Goal: Use online tool/utility: Use online tool/utility

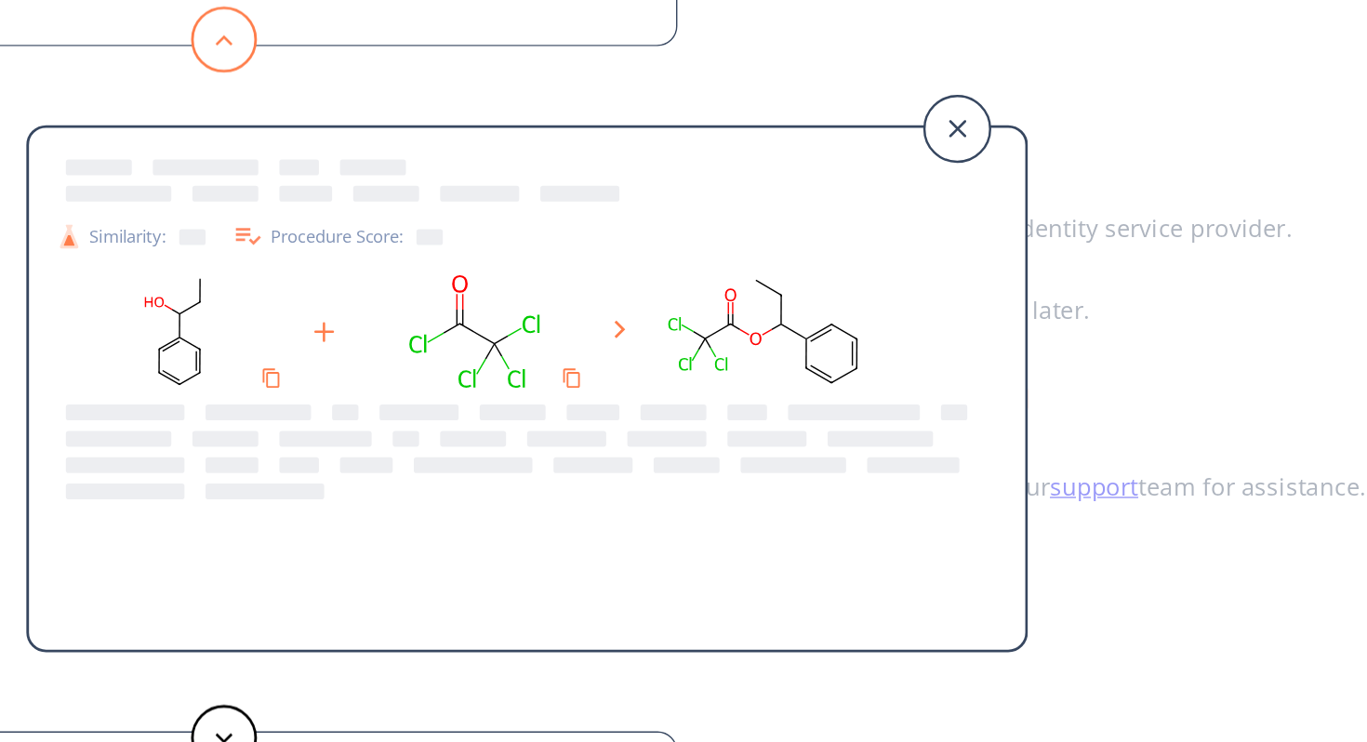
click at [160, 123] on polygon at bounding box center [159, 124] width 12 height 7
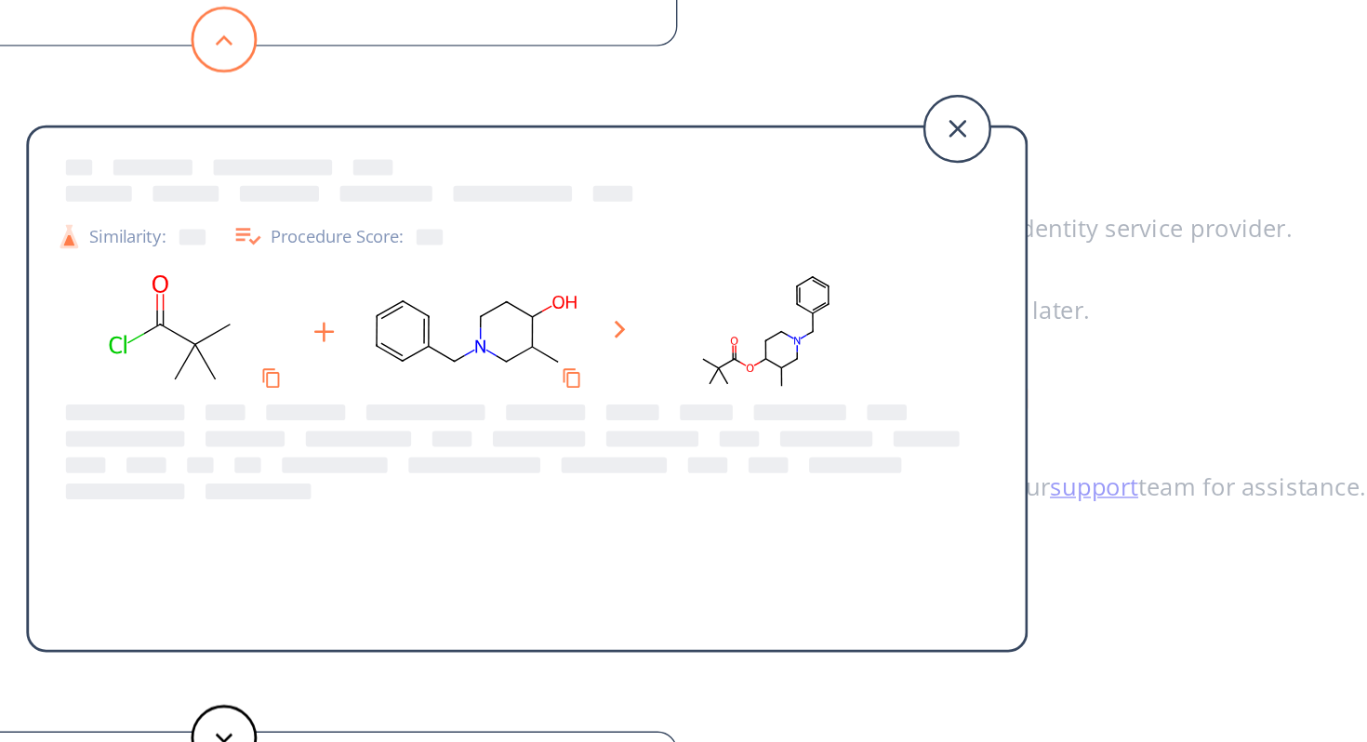
click at [149, 122] on button at bounding box center [158, 124] width 47 height 47
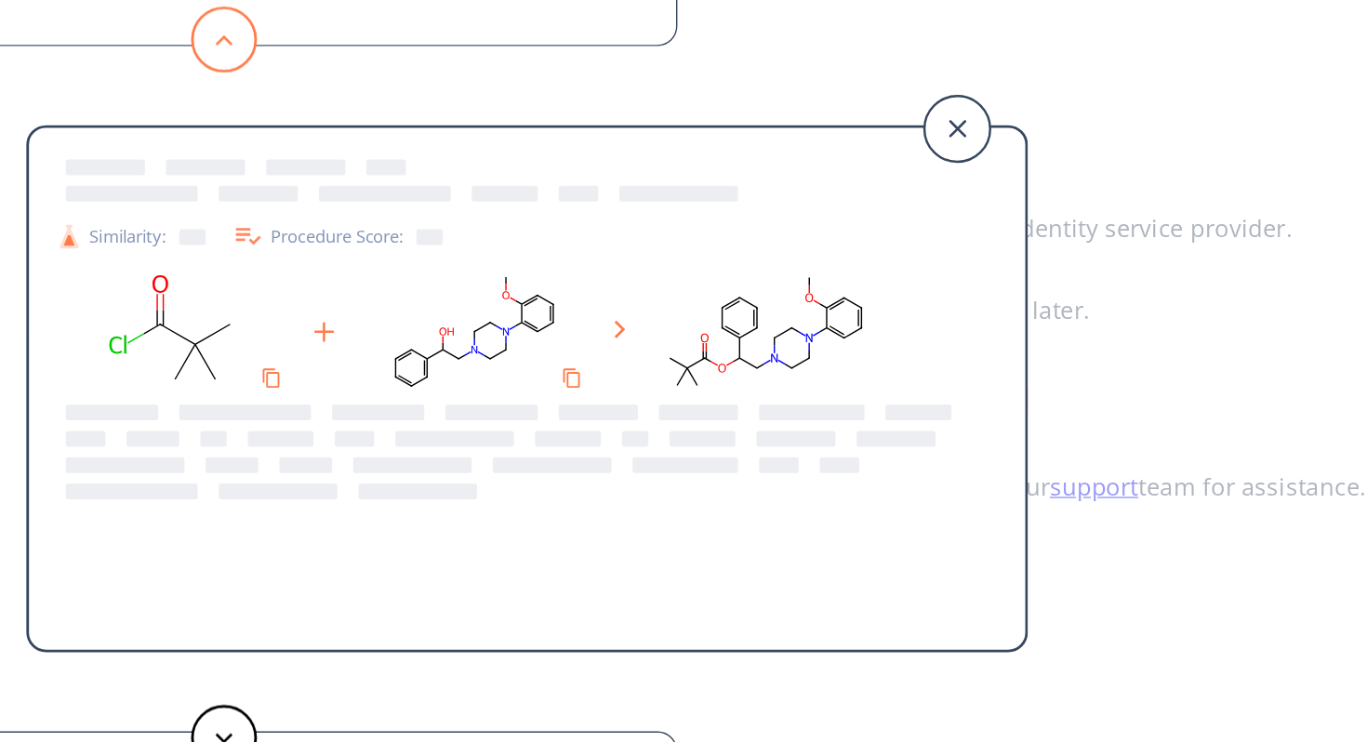
click at [149, 122] on button at bounding box center [158, 124] width 47 height 47
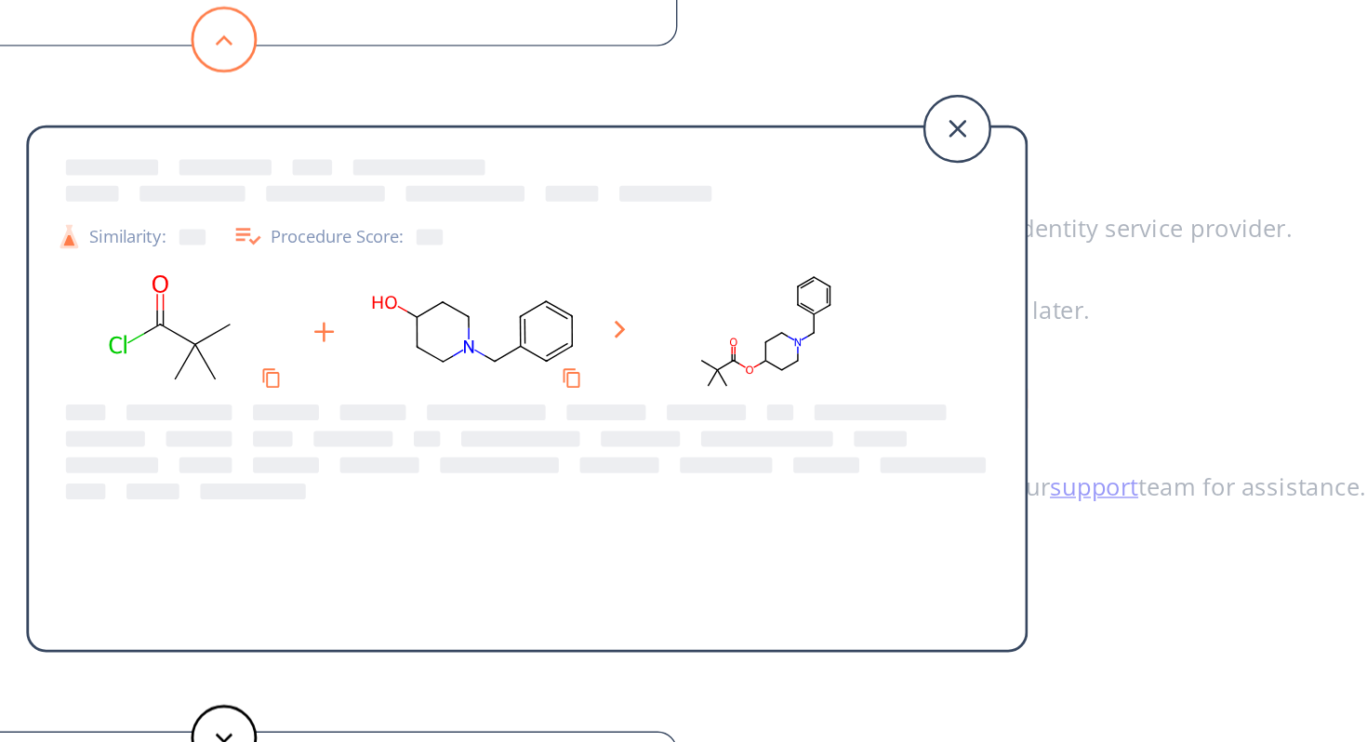
click at [149, 122] on button at bounding box center [158, 124] width 47 height 47
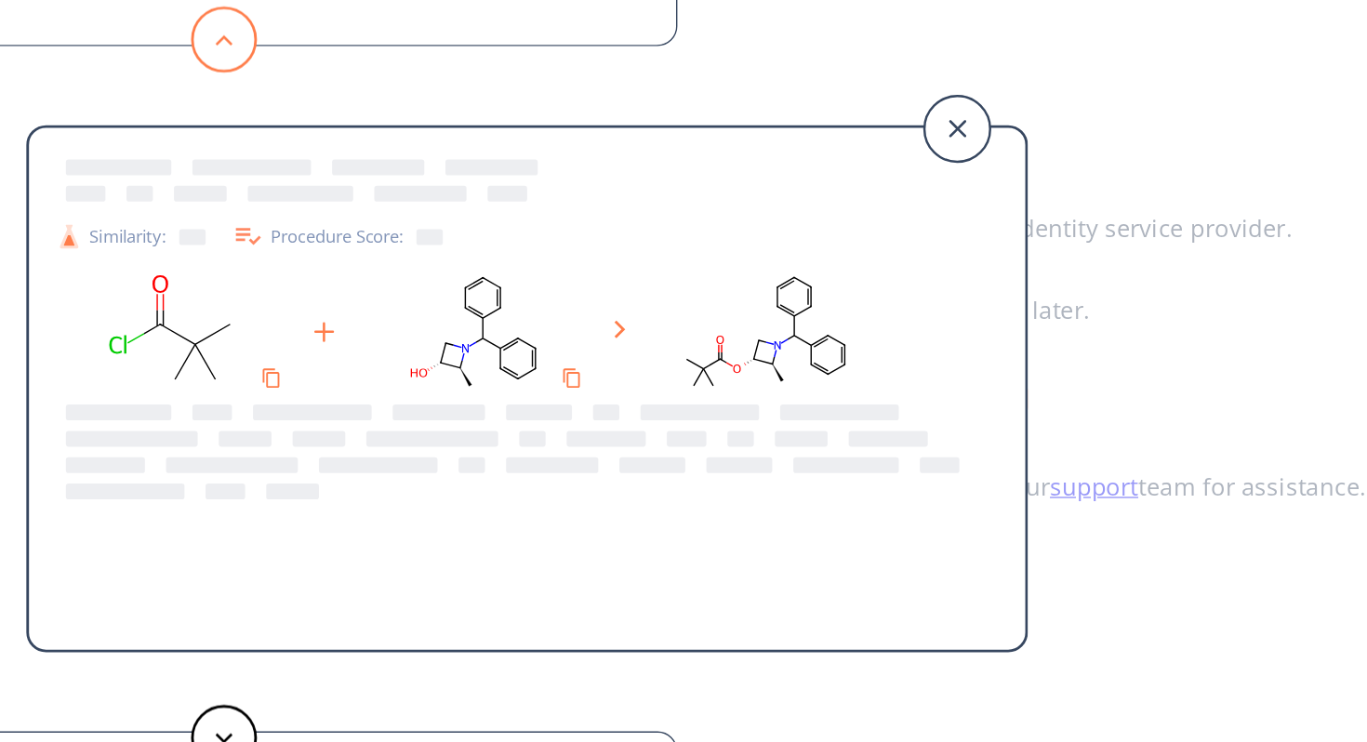
click at [149, 122] on button at bounding box center [158, 124] width 47 height 47
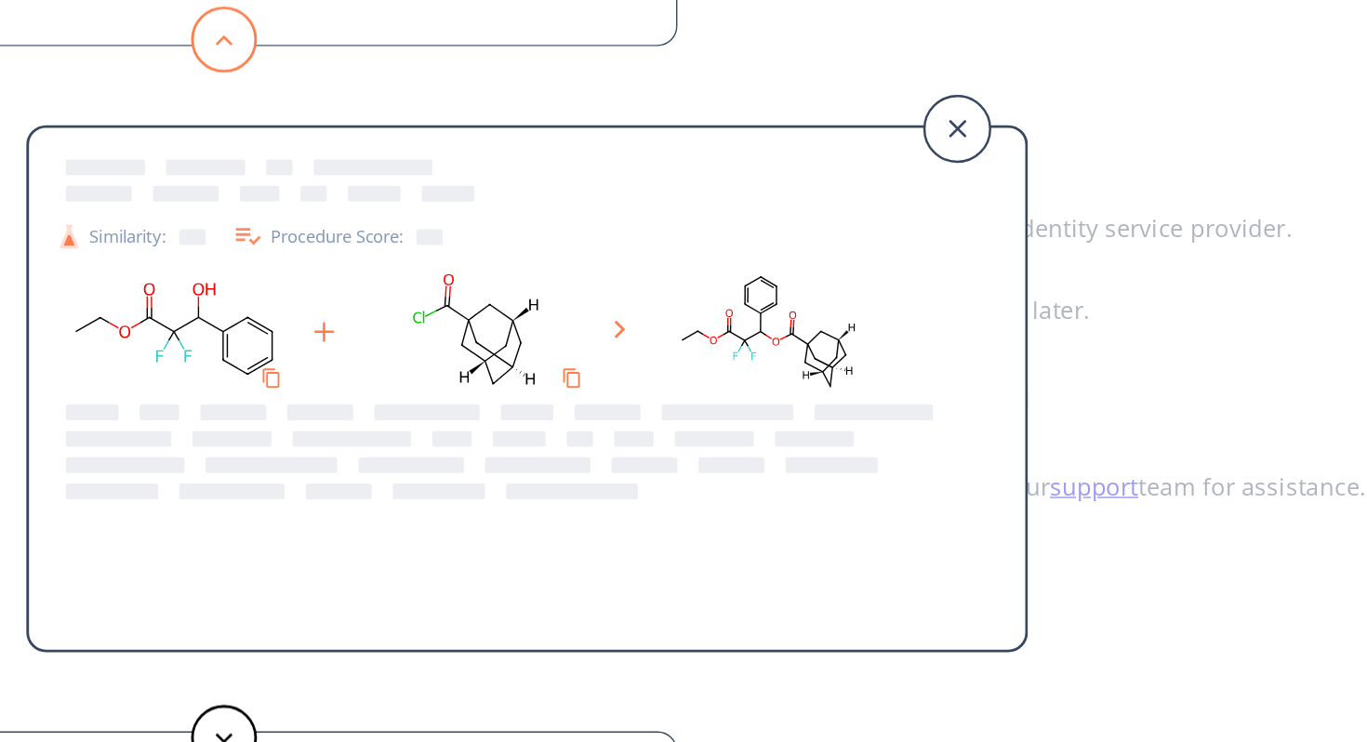
click at [149, 122] on button at bounding box center [158, 124] width 47 height 47
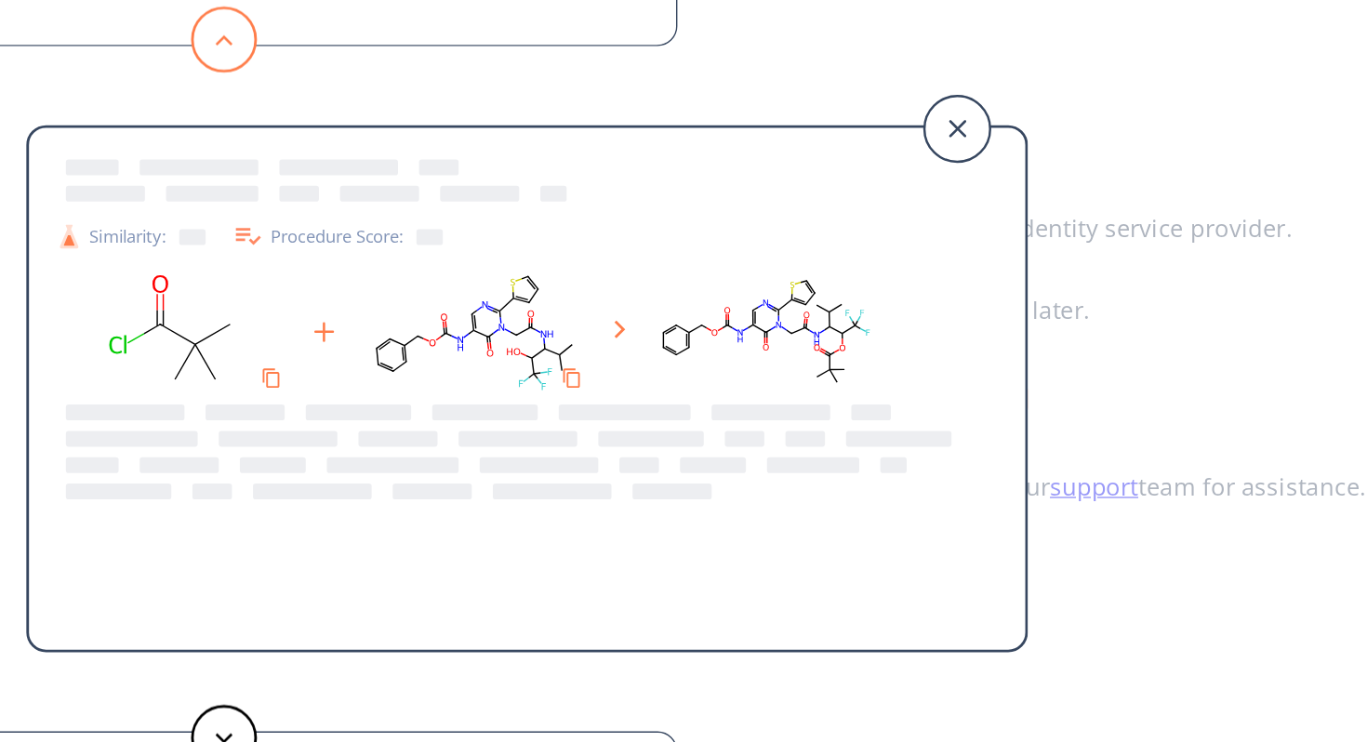
click at [149, 122] on button at bounding box center [158, 124] width 47 height 47
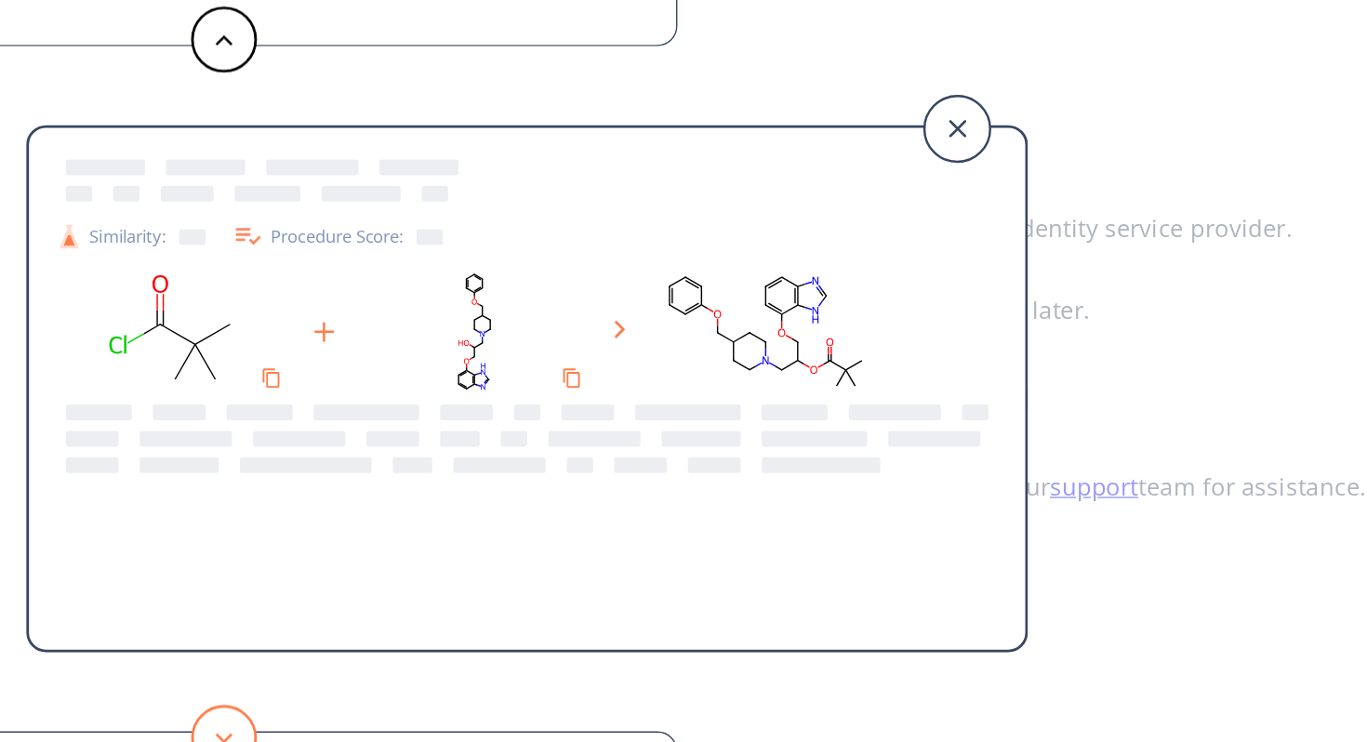
click at [164, 606] on button at bounding box center [158, 617] width 47 height 47
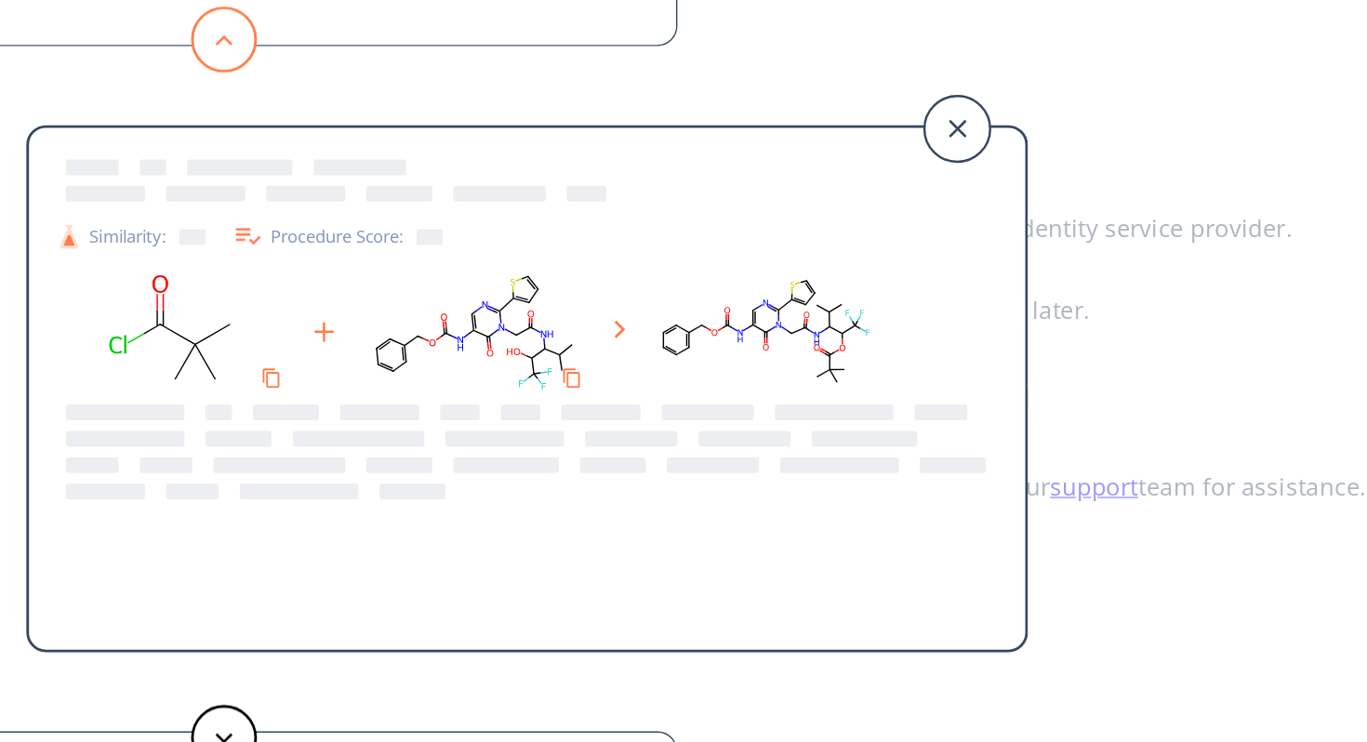
click at [152, 133] on button at bounding box center [158, 124] width 47 height 47
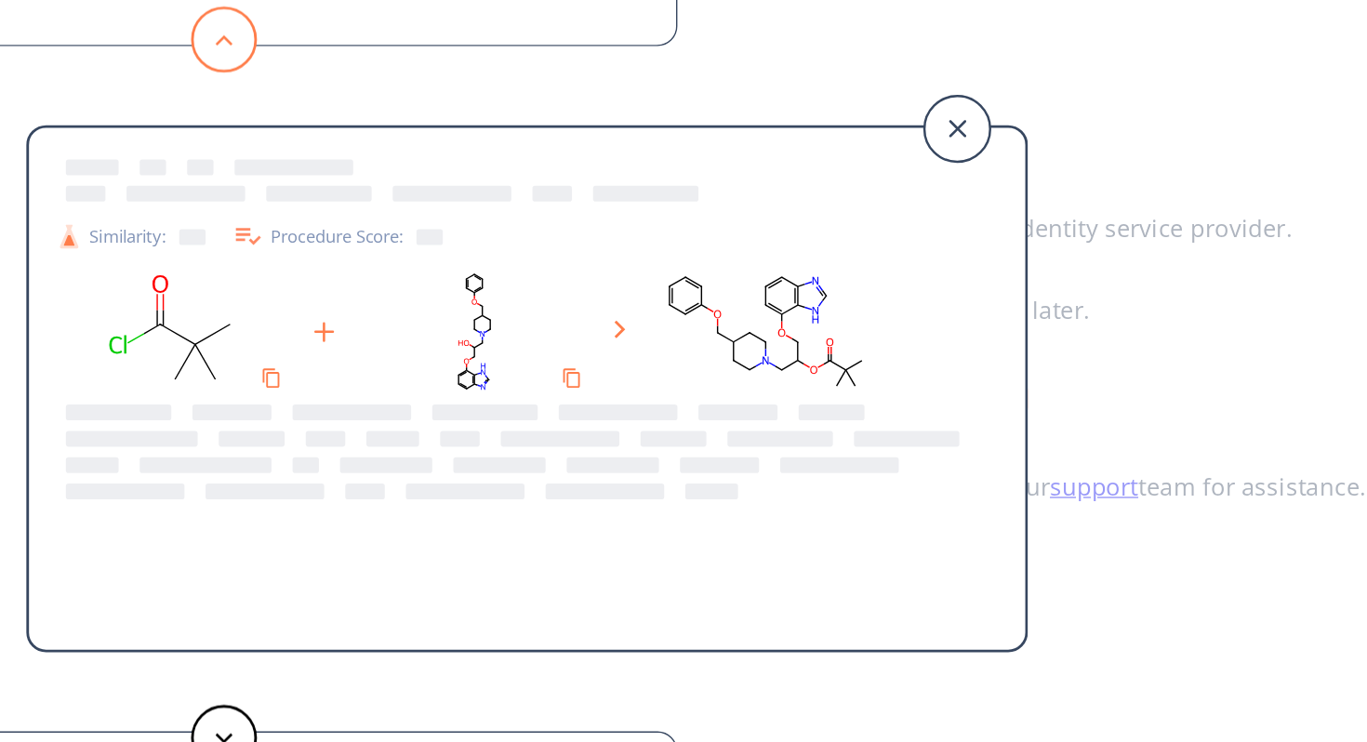
click at [152, 133] on button at bounding box center [158, 124] width 47 height 47
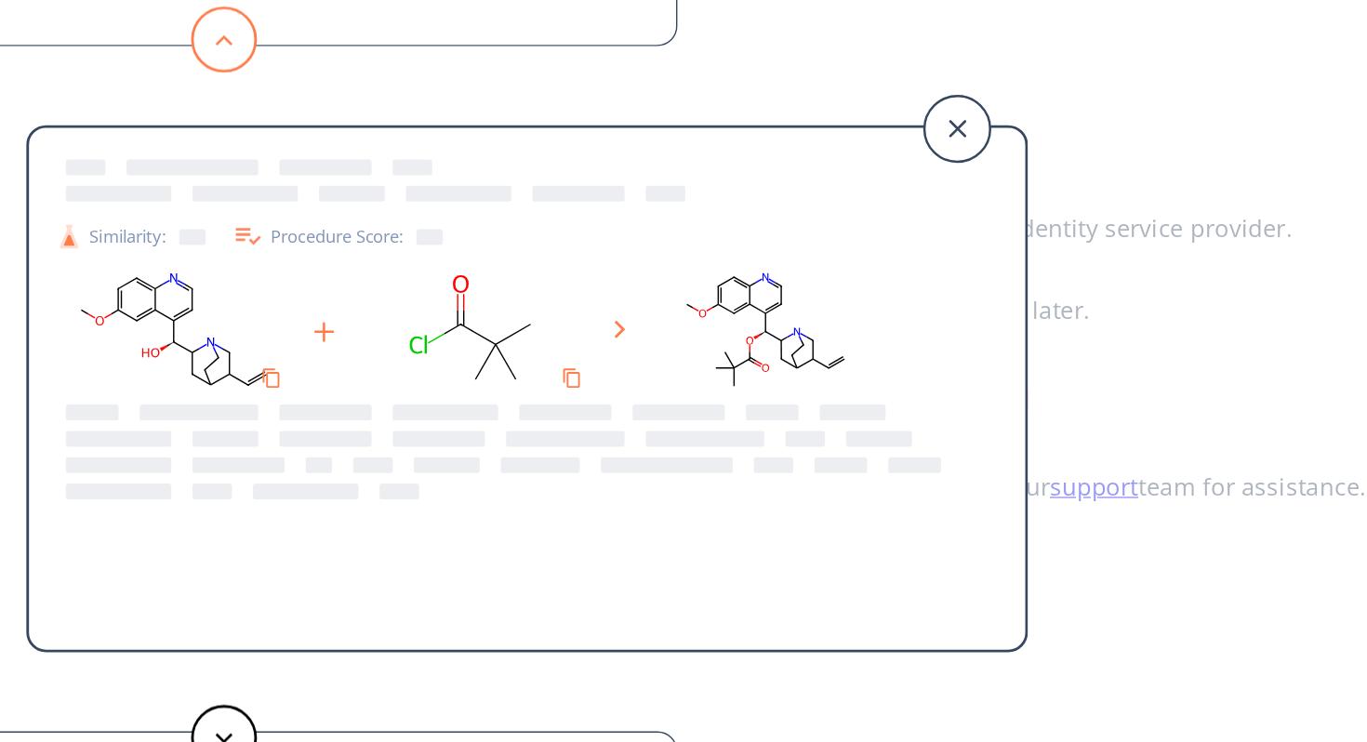
click at [152, 133] on button at bounding box center [158, 124] width 47 height 47
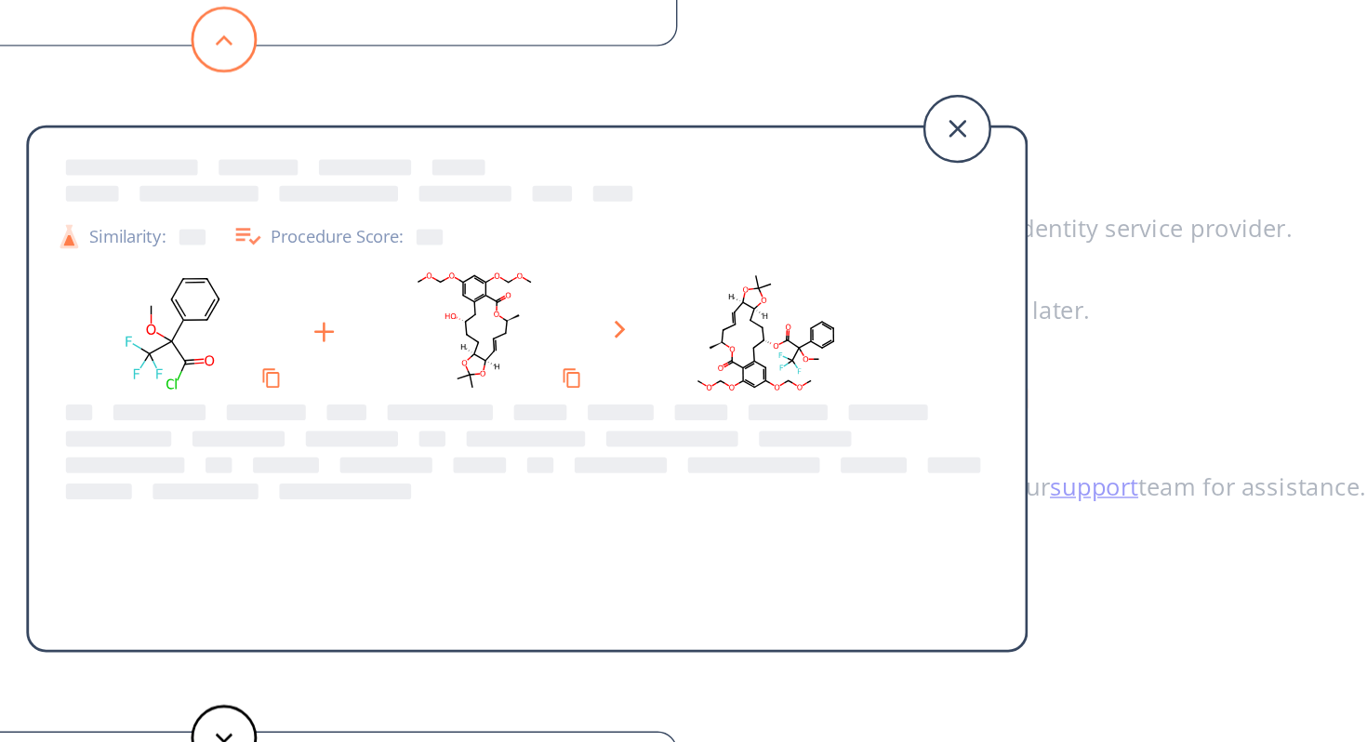
click at [152, 133] on button at bounding box center [158, 124] width 47 height 47
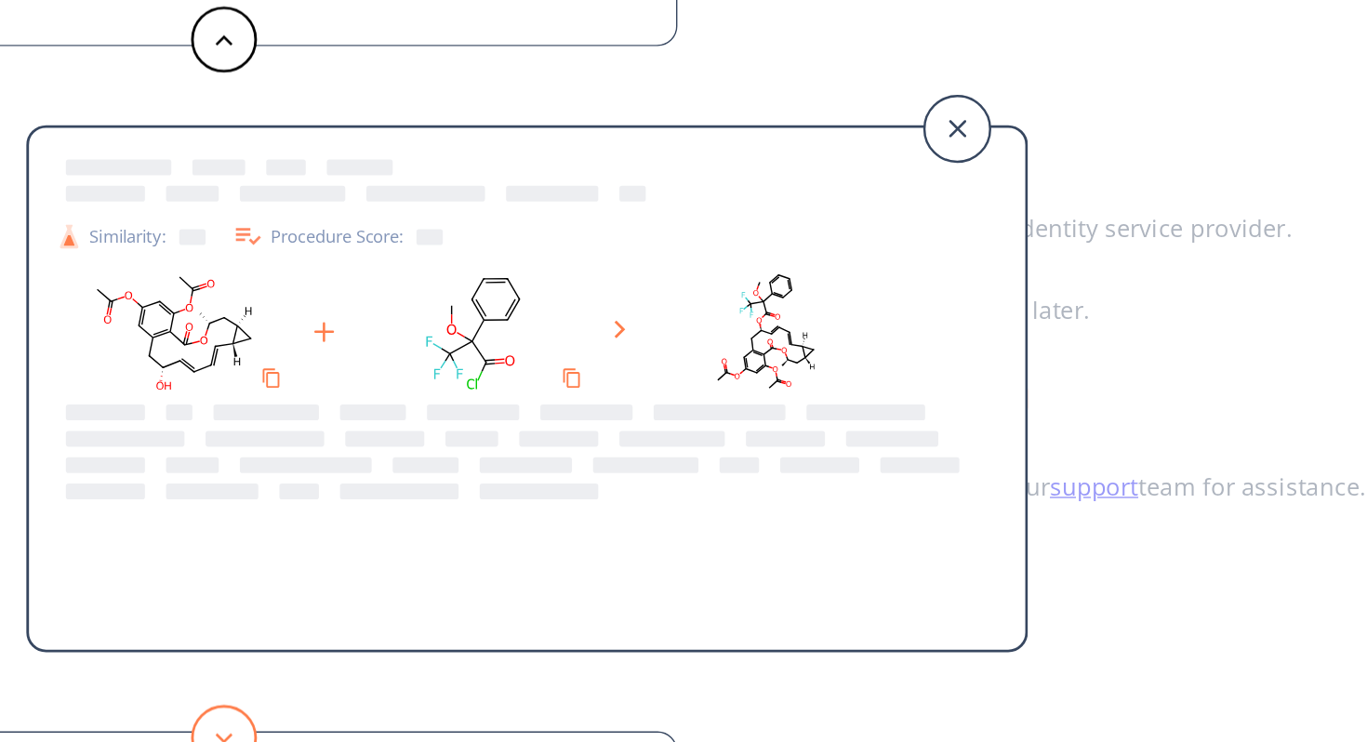
click at [166, 599] on button at bounding box center [158, 617] width 47 height 47
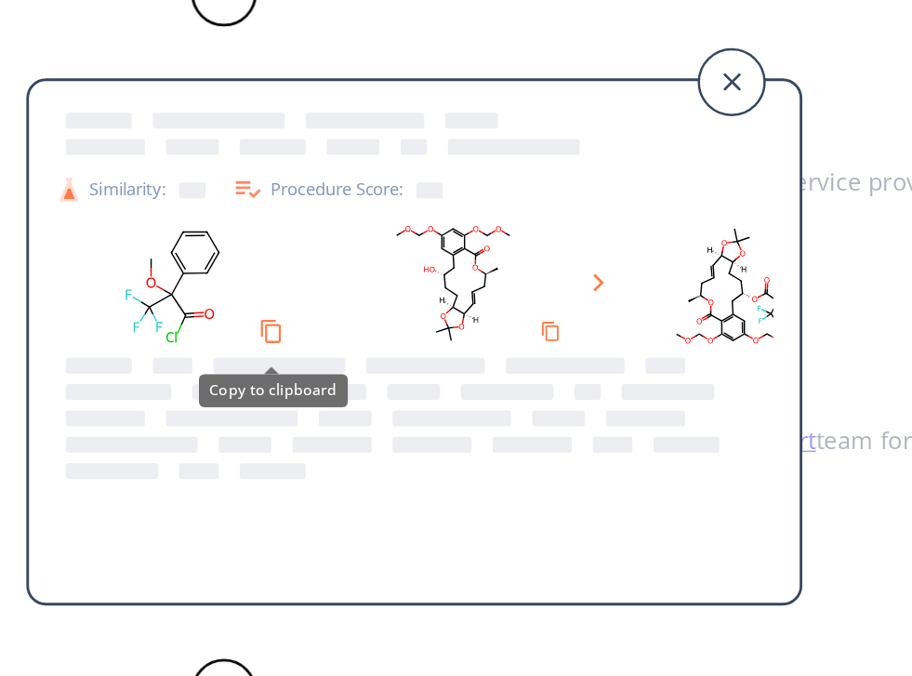
click at [193, 331] on icon "Copy to clipboard" at bounding box center [191, 331] width 18 height 18
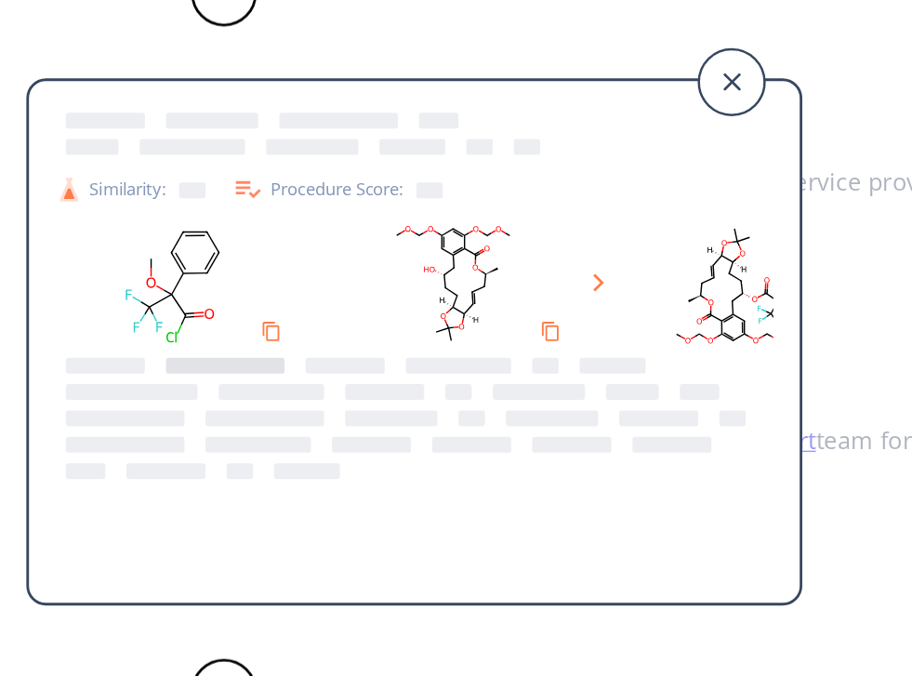
click at [190, 350] on div at bounding box center [159, 355] width 84 height 11
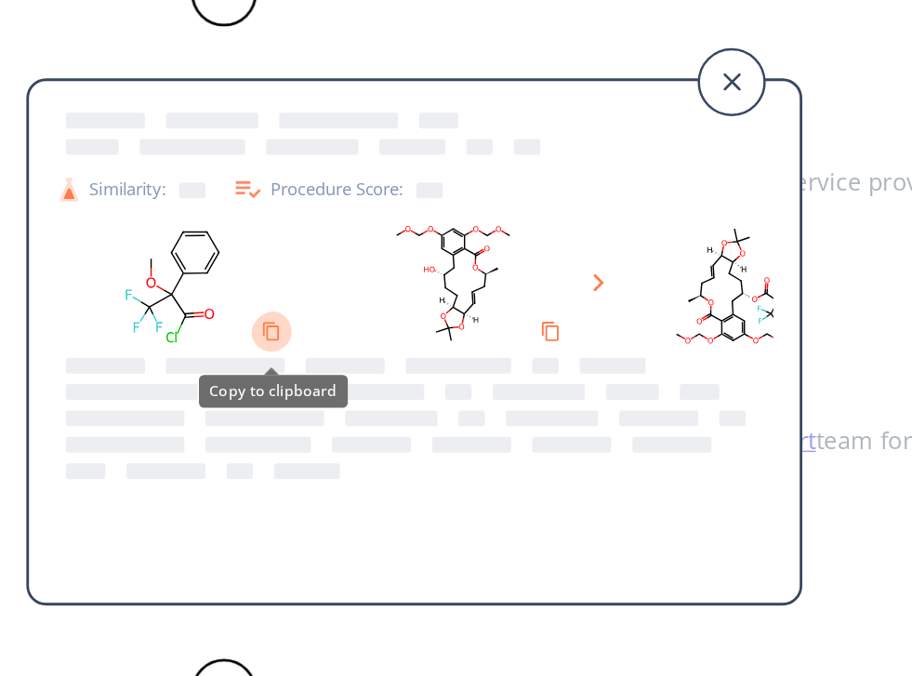
click at [193, 328] on icon "Copy to clipboard" at bounding box center [191, 331] width 14 height 14
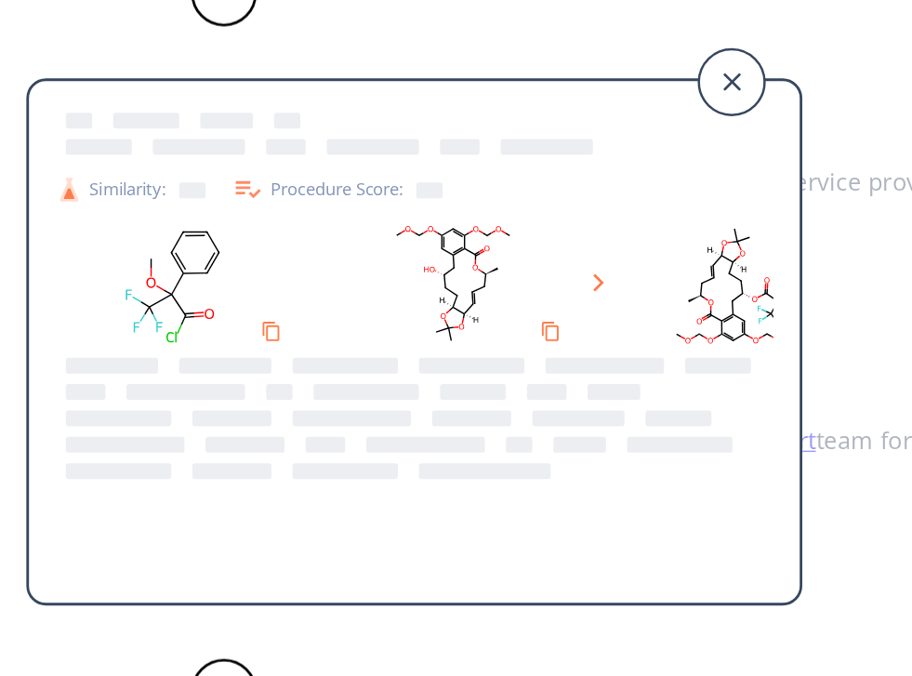
click at [319, 313] on rect at bounding box center [319, 298] width 167 height 95
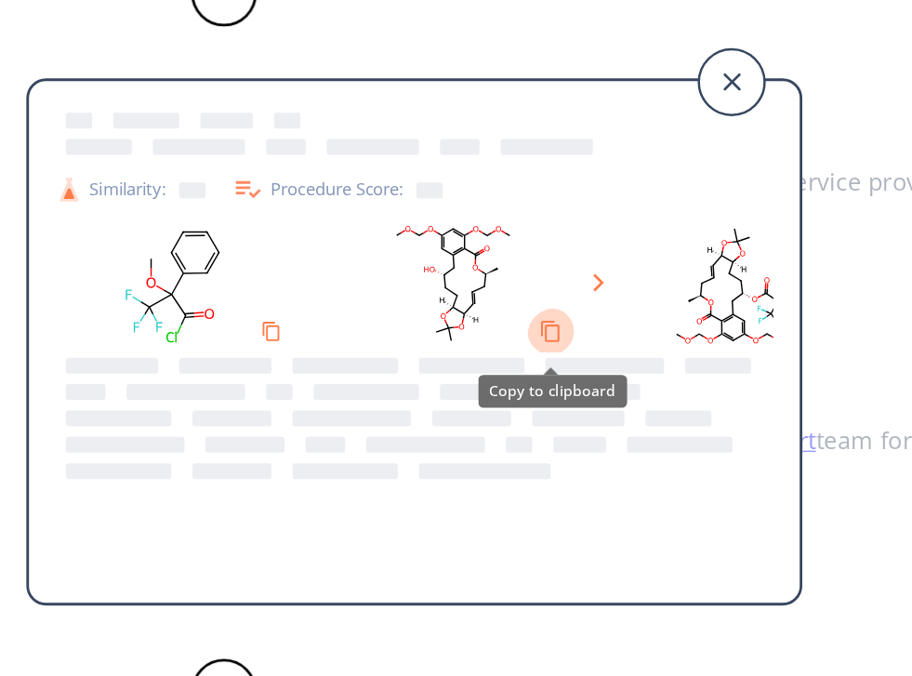
click at [390, 328] on icon "Copy to clipboard" at bounding box center [388, 331] width 17 height 17
